Goal: Check status: Check status

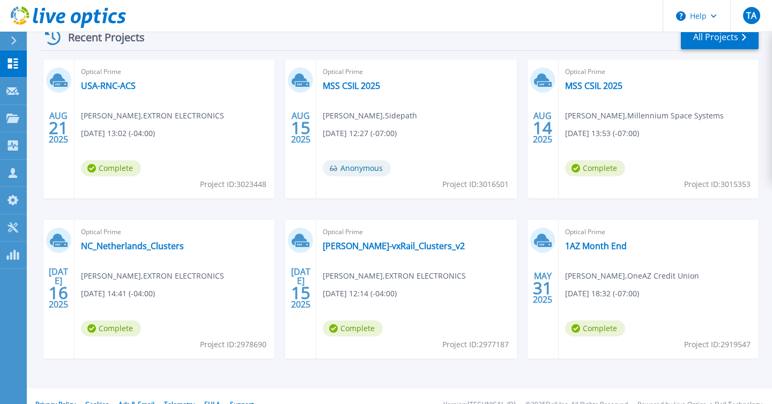
scroll to position [174, 0]
click at [366, 249] on link "[PERSON_NAME]-vxRail_Clusters_v2" at bounding box center [394, 245] width 142 height 11
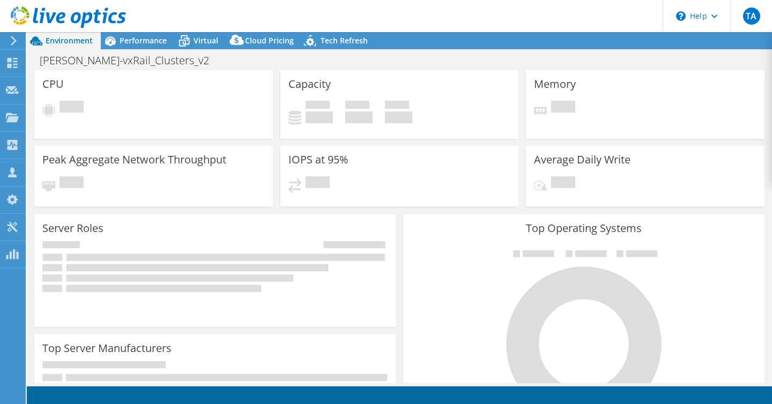
select select "USD"
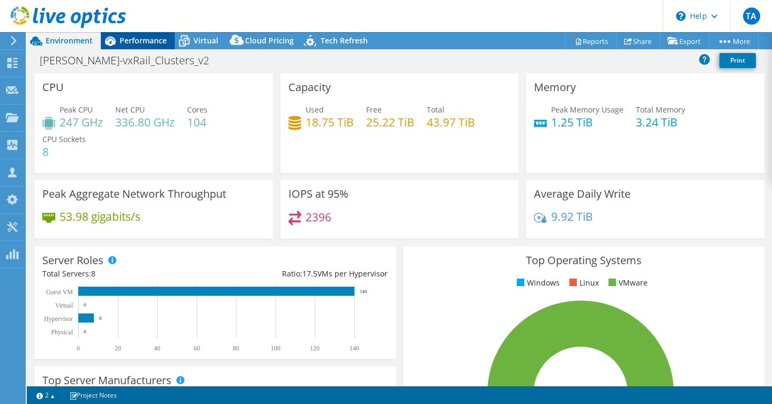
click at [145, 42] on span "Performance" at bounding box center [142, 40] width 47 height 10
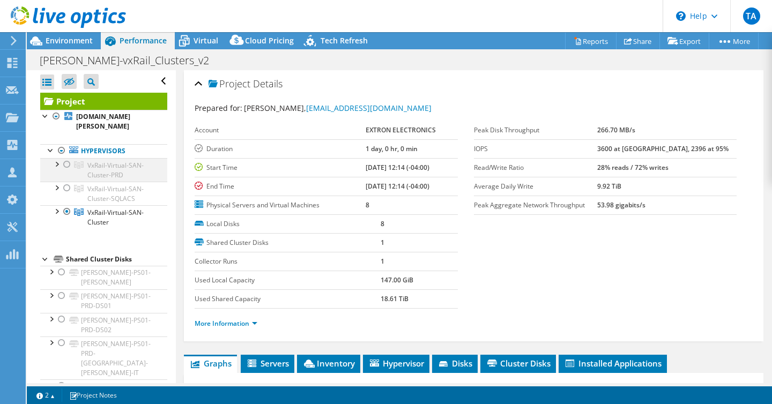
click at [67, 163] on div at bounding box center [67, 164] width 11 height 13
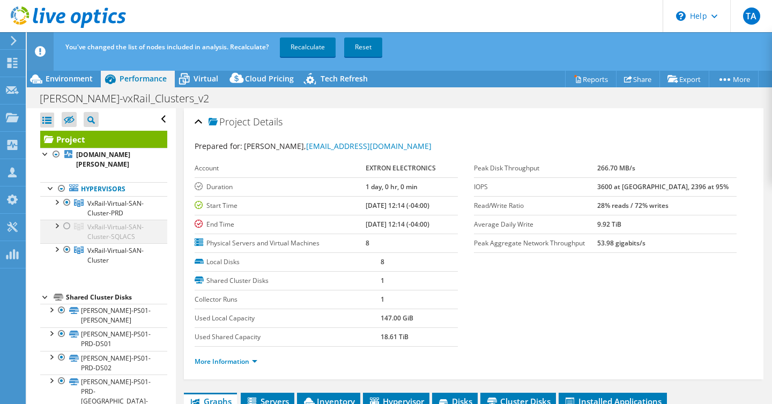
click at [66, 227] on div at bounding box center [67, 226] width 11 height 13
click at [67, 249] on div at bounding box center [67, 249] width 11 height 13
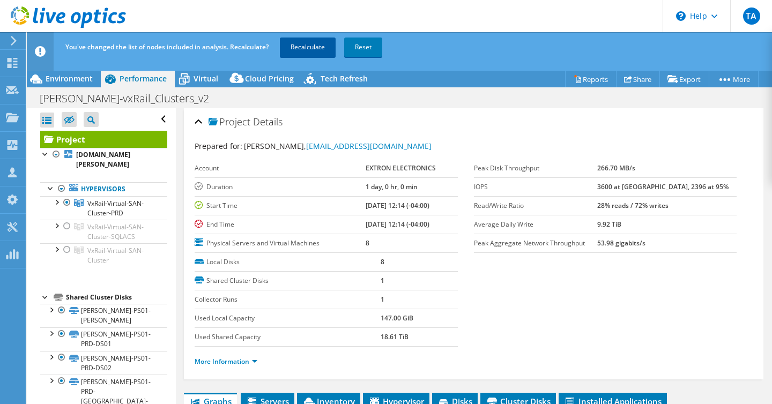
click at [314, 47] on link "Recalculate" at bounding box center [308, 47] width 56 height 19
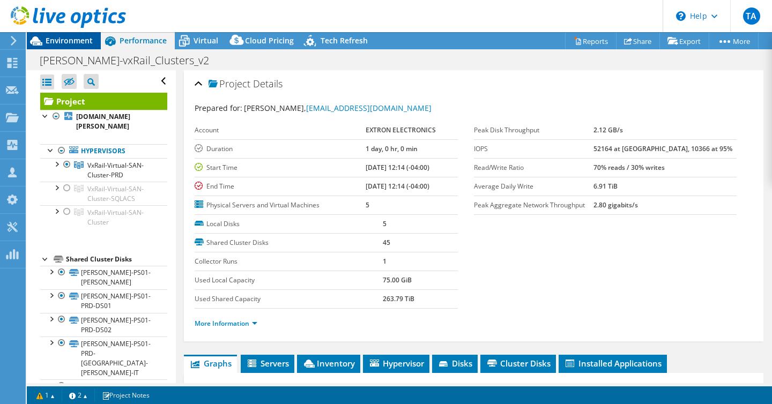
click at [81, 40] on span "Environment" at bounding box center [69, 40] width 47 height 10
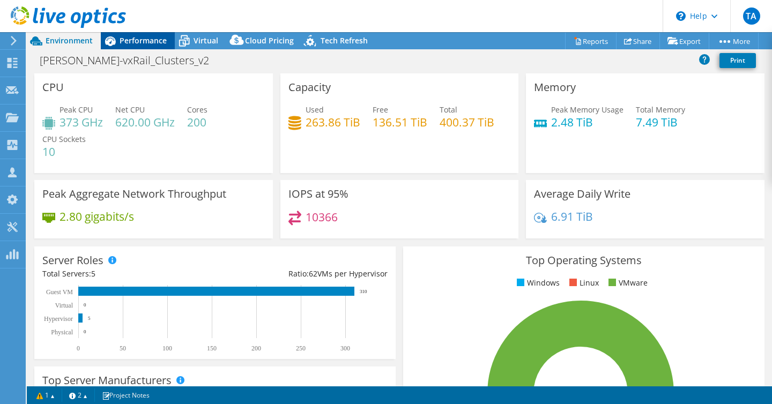
click at [155, 40] on span "Performance" at bounding box center [142, 40] width 47 height 10
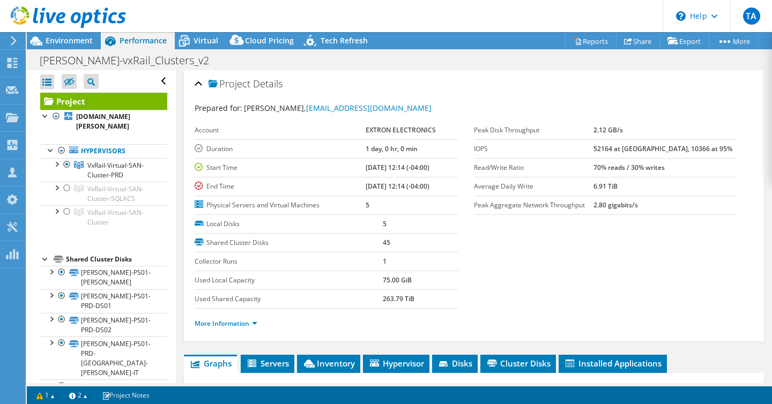
click at [71, 19] on use at bounding box center [68, 16] width 115 height 21
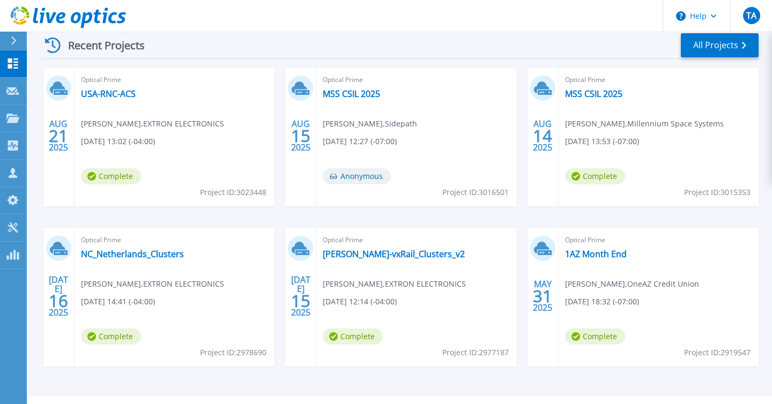
scroll to position [166, 0]
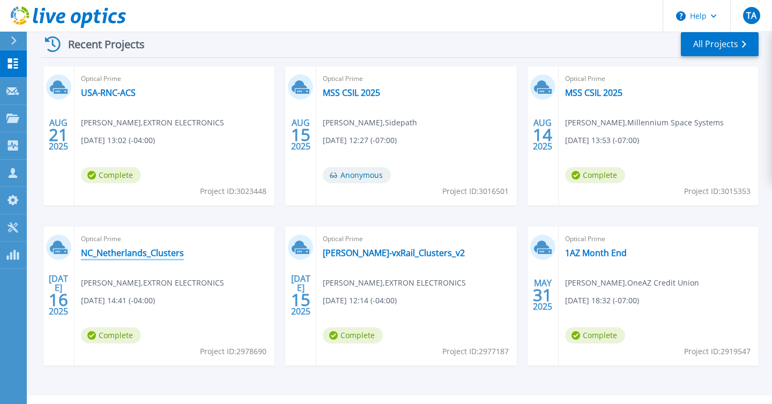
click at [136, 250] on link "NC_Netherlands_Clusters" at bounding box center [132, 253] width 103 height 11
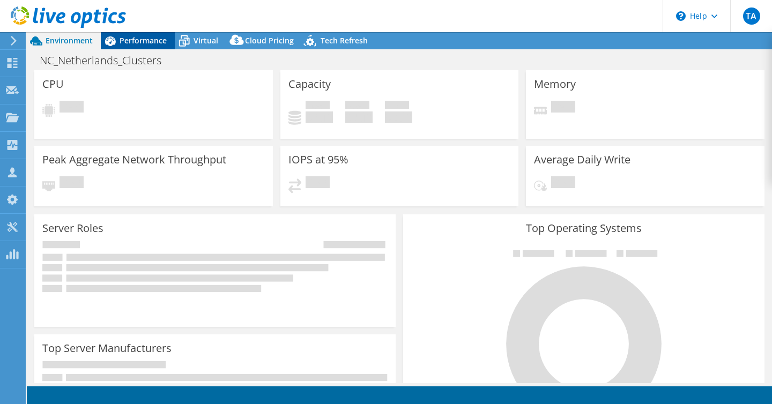
select select "USD"
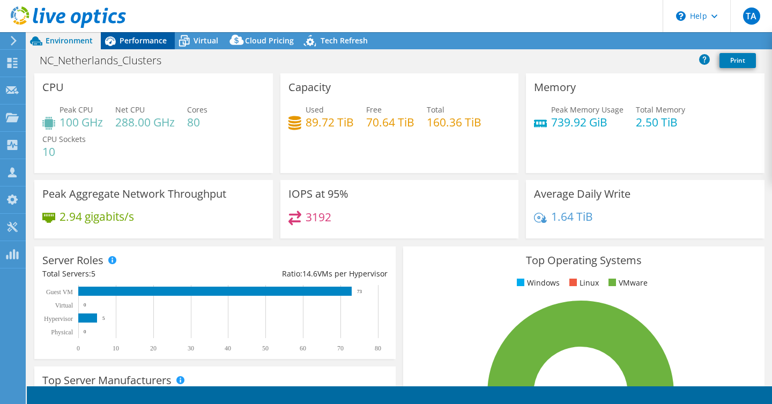
click at [122, 42] on span "Performance" at bounding box center [142, 40] width 47 height 10
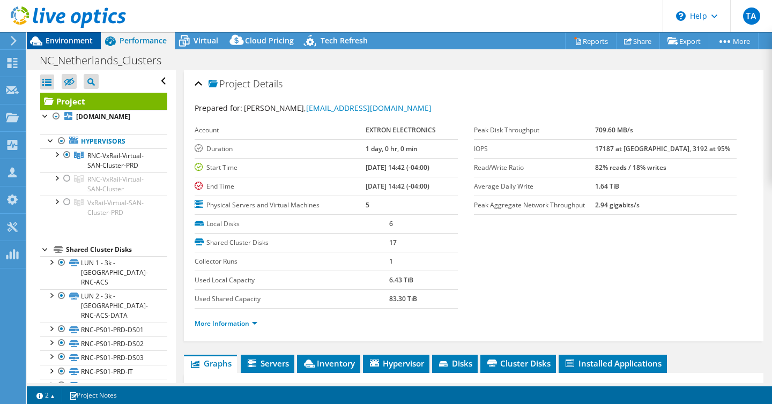
click at [73, 43] on span "Environment" at bounding box center [69, 40] width 47 height 10
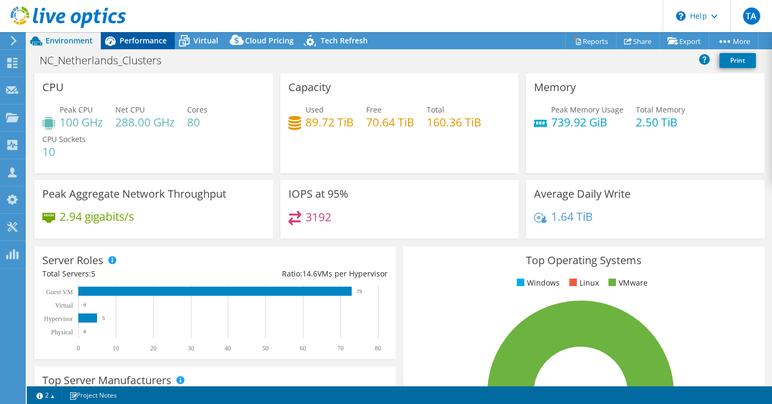
click at [142, 33] on div "Performance" at bounding box center [138, 40] width 74 height 17
